Goal: Communication & Community: Connect with others

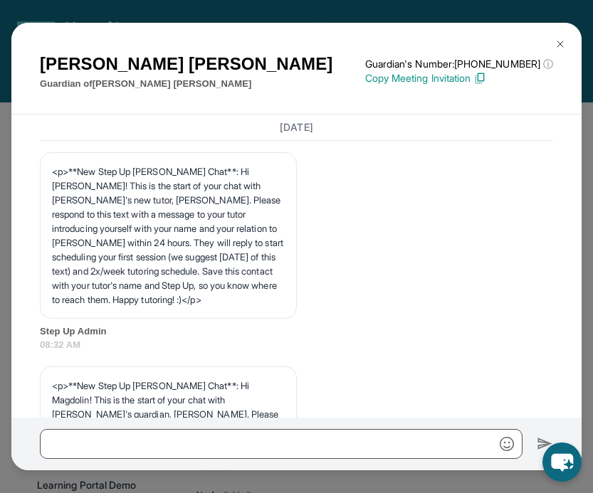
scroll to position [5087, 0]
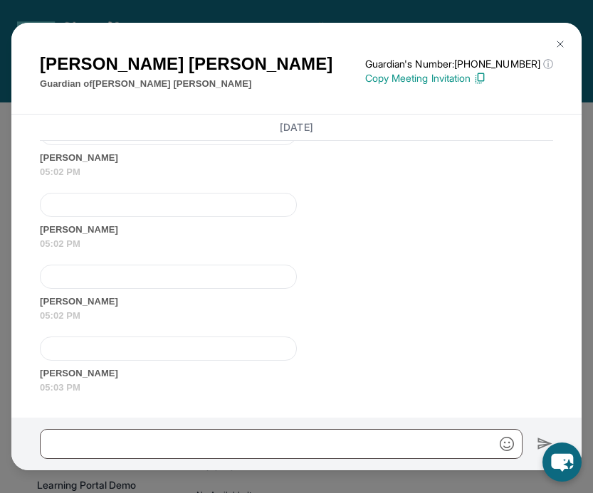
click at [561, 40] on img at bounding box center [559, 43] width 11 height 11
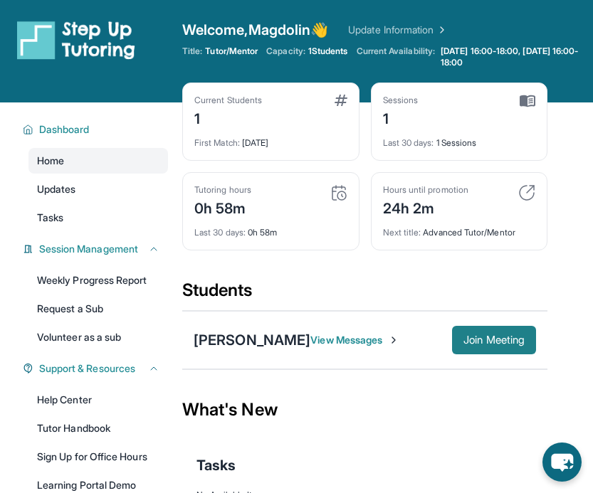
click at [496, 339] on span "Join Meeting" at bounding box center [493, 340] width 61 height 9
click at [372, 344] on span "View Messages" at bounding box center [354, 340] width 89 height 14
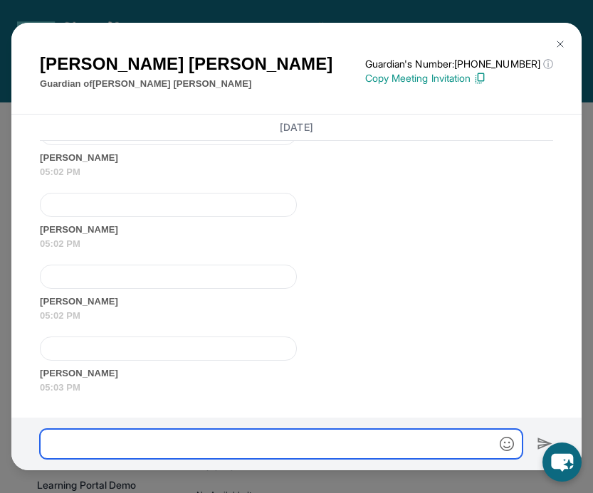
click at [359, 440] on input "text" at bounding box center [281, 444] width 483 height 30
type input "*"
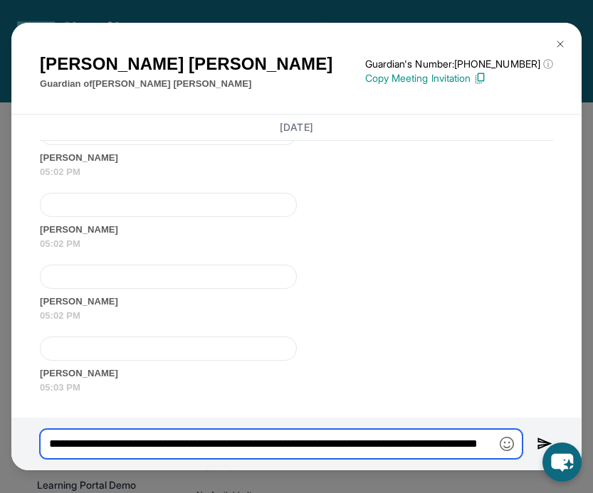
type input "**********"
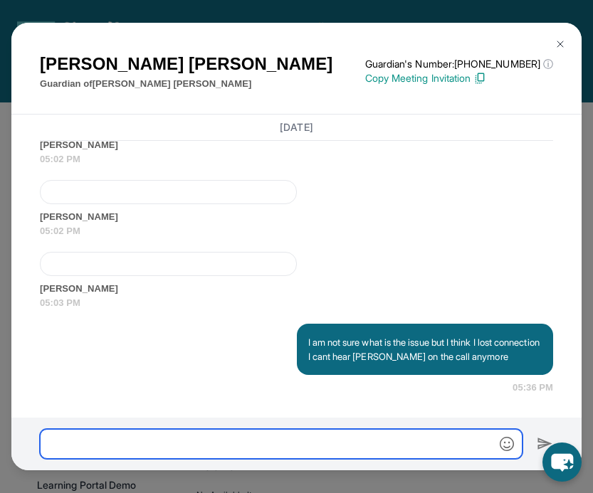
scroll to position [5172, 0]
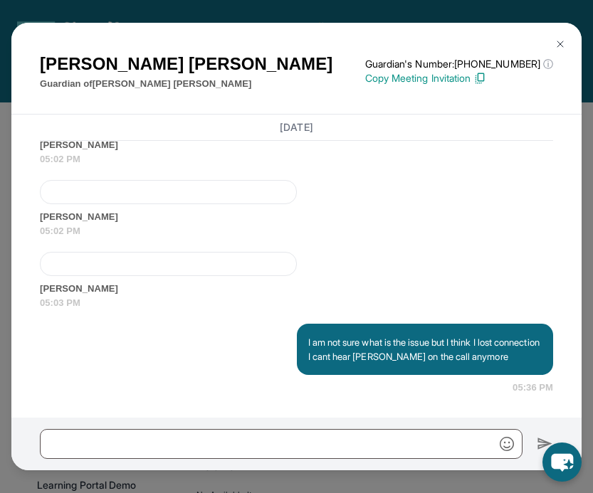
click at [557, 47] on img at bounding box center [559, 43] width 11 height 11
